Goal: Task Accomplishment & Management: Manage account settings

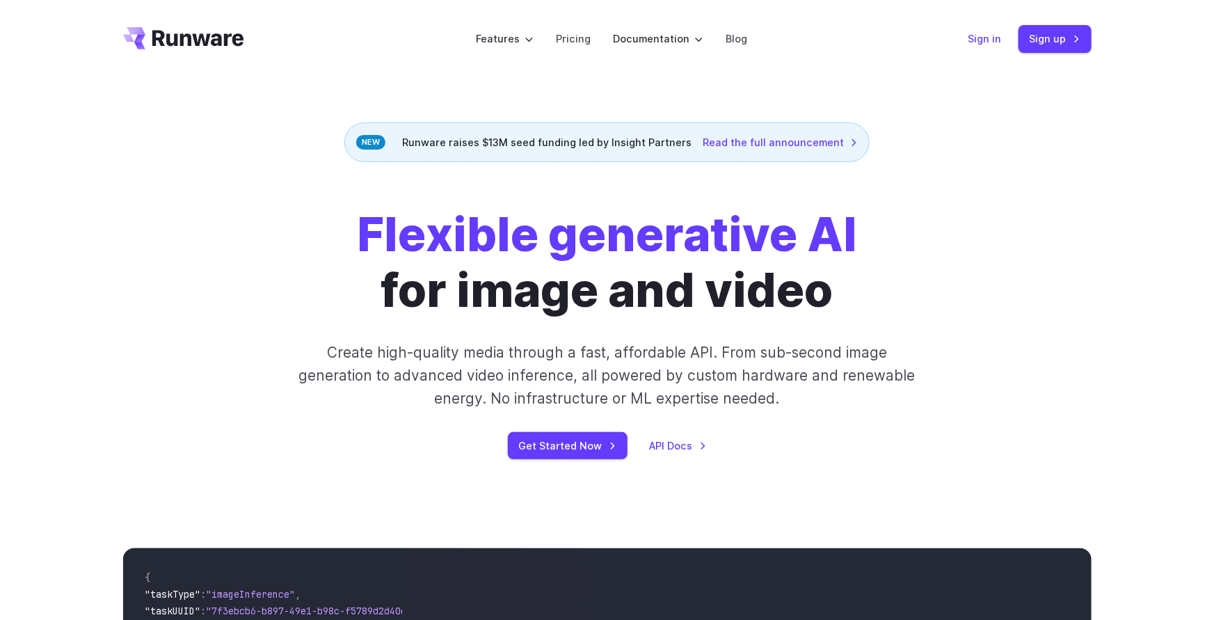
click at [985, 40] on link "Sign in" at bounding box center [985, 39] width 33 height 16
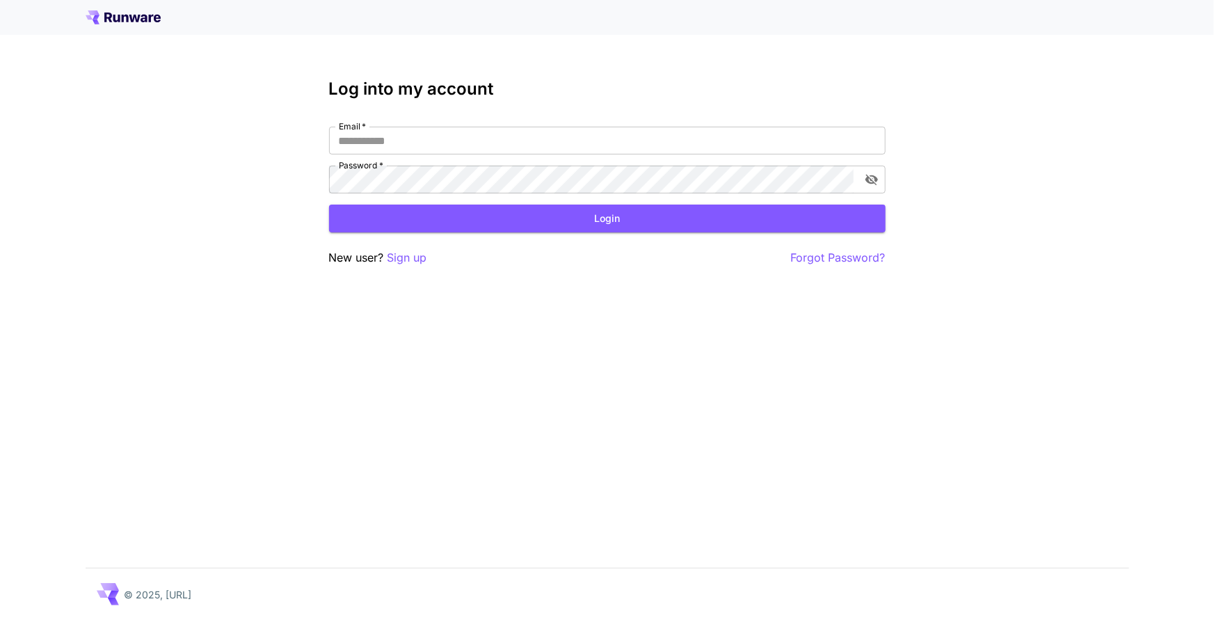
type input "**********"
click at [653, 230] on button "Login" at bounding box center [607, 219] width 557 height 29
